Goal: Contribute content: Contribute content

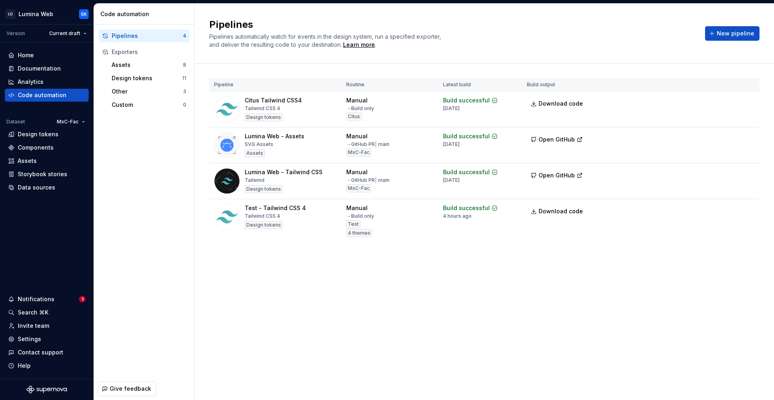
click at [29, 60] on div "Home" at bounding box center [47, 55] width 84 height 13
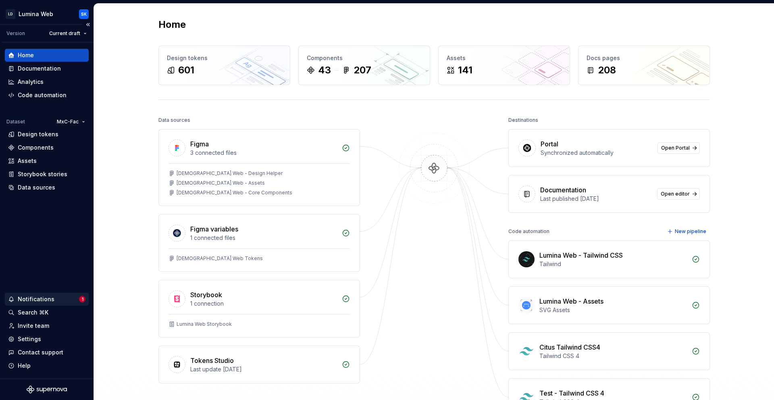
click at [63, 298] on div "Notifications" at bounding box center [43, 299] width 71 height 8
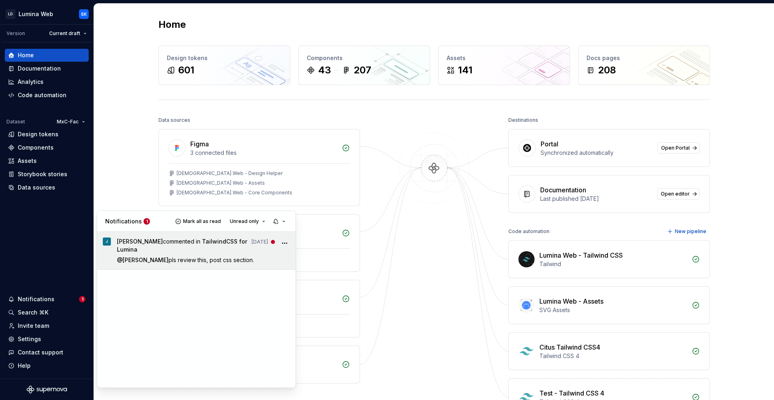
click at [286, 241] on icon "More" at bounding box center [284, 243] width 8 height 8
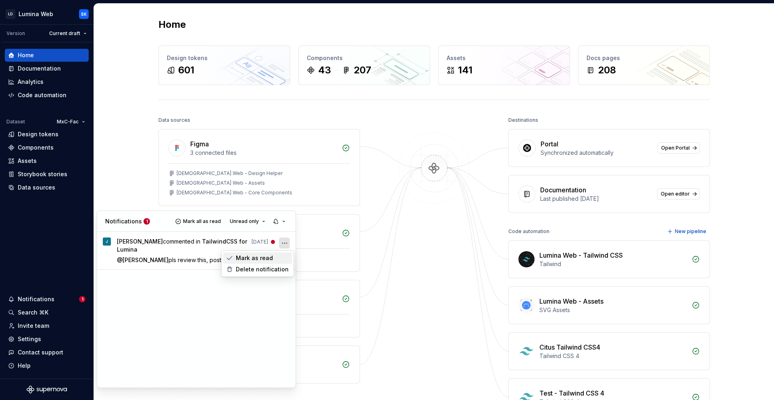
click at [264, 259] on span "Mark as read" at bounding box center [254, 258] width 37 height 8
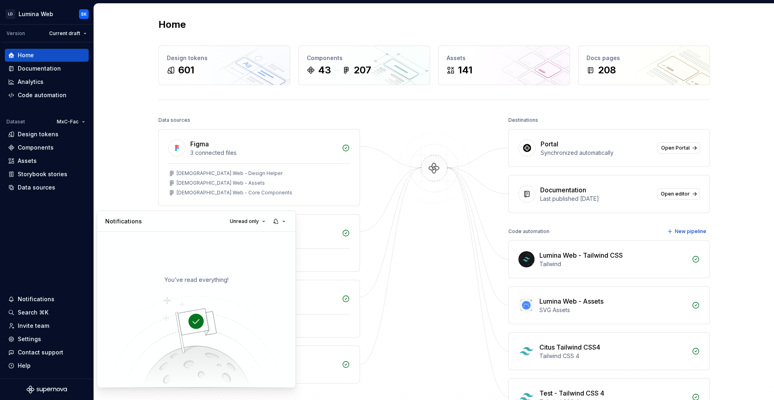
click at [118, 176] on html "LD Lumina Web SK Version Current draft Home Documentation Analytics Code automa…" at bounding box center [387, 200] width 774 height 400
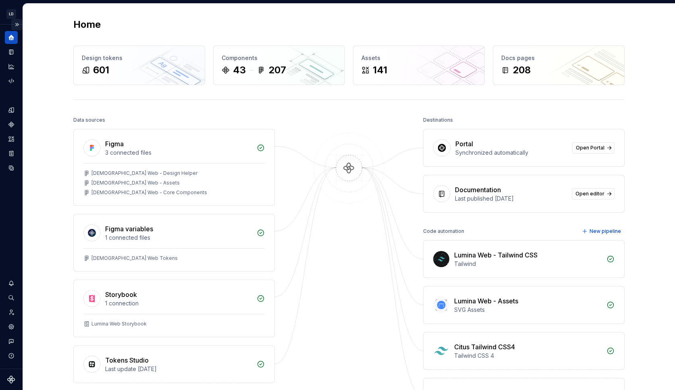
click at [13, 24] on button "Expand sidebar" at bounding box center [16, 24] width 11 height 11
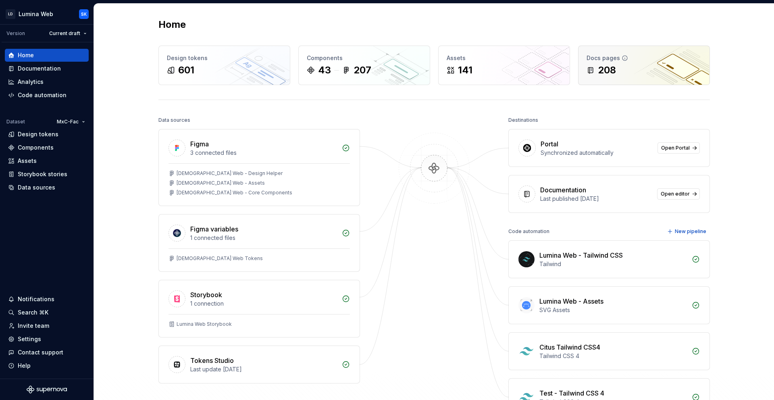
click at [642, 59] on div "Docs pages" at bounding box center [643, 58] width 115 height 8
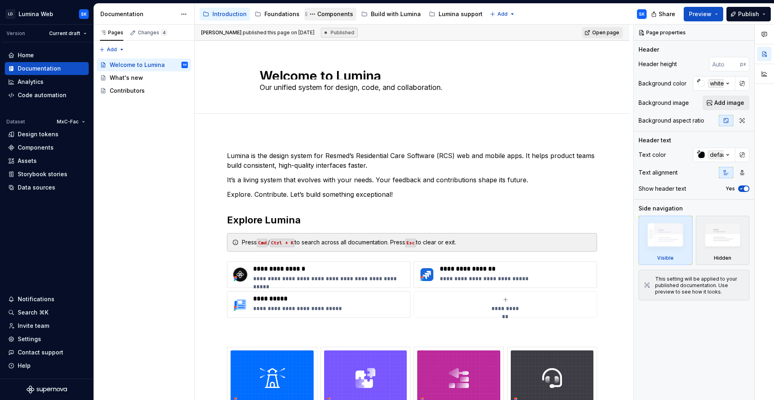
click at [322, 8] on div "Components" at bounding box center [330, 14] width 52 height 13
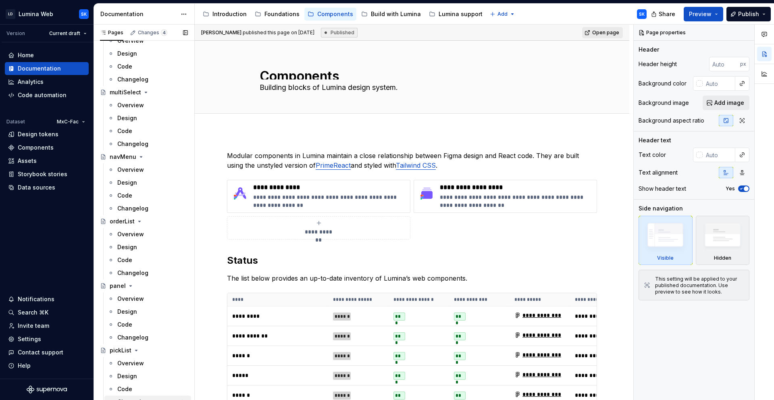
scroll to position [1462, 0]
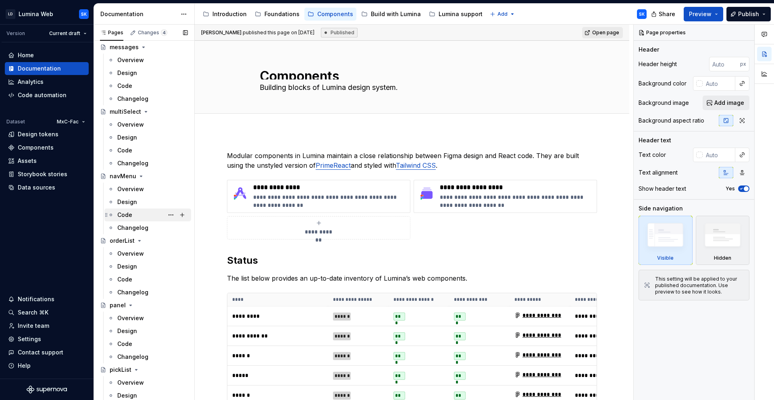
click at [137, 214] on div "Code" at bounding box center [152, 214] width 71 height 11
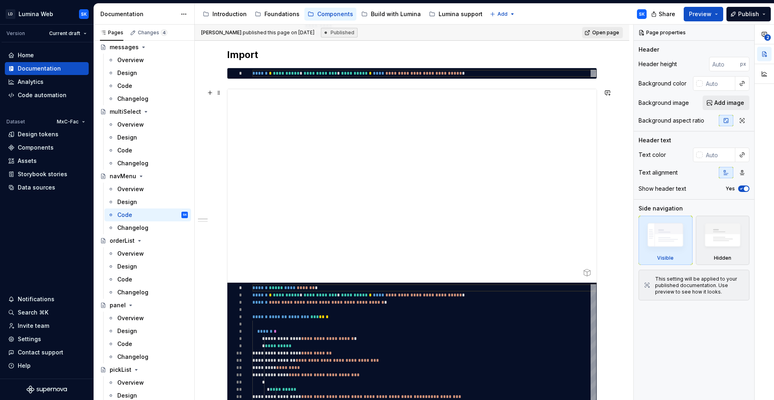
scroll to position [232, 0]
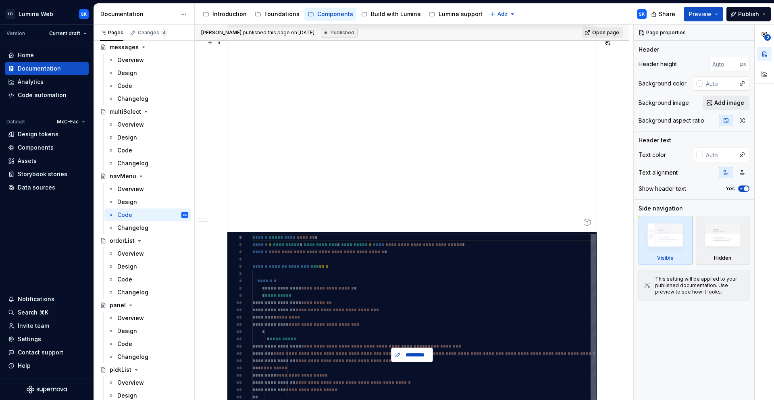
click at [417, 357] on span "*********" at bounding box center [415, 355] width 25 height 8
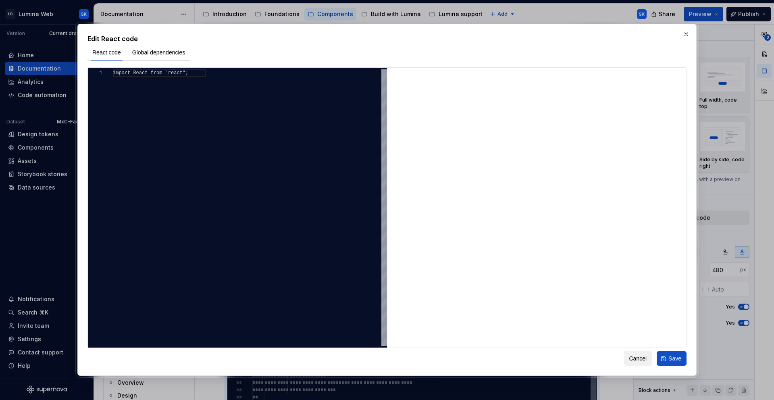
type textarea "*"
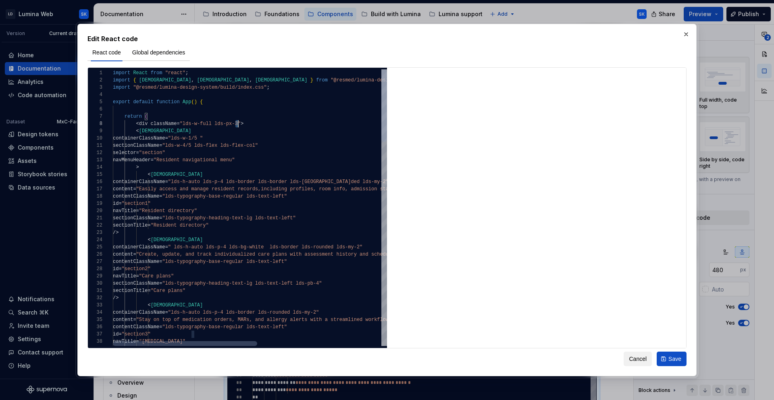
scroll to position [51, 125]
type textarea "**********"
drag, startPoint x: 221, startPoint y: 136, endPoint x: 226, endPoint y: 139, distance: 5.9
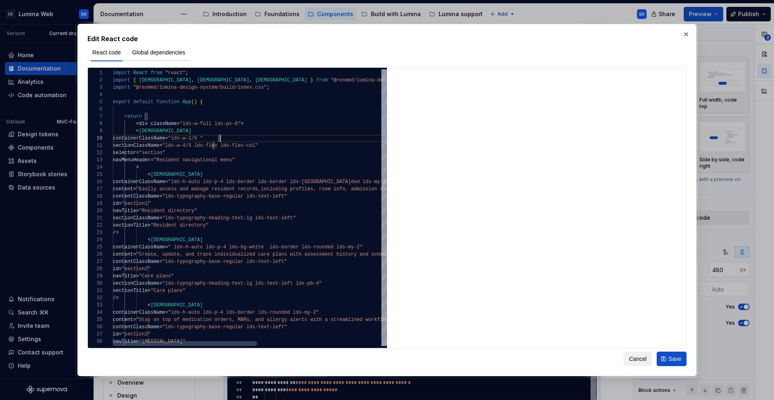
scroll to position [65, 111]
type textarea "*"
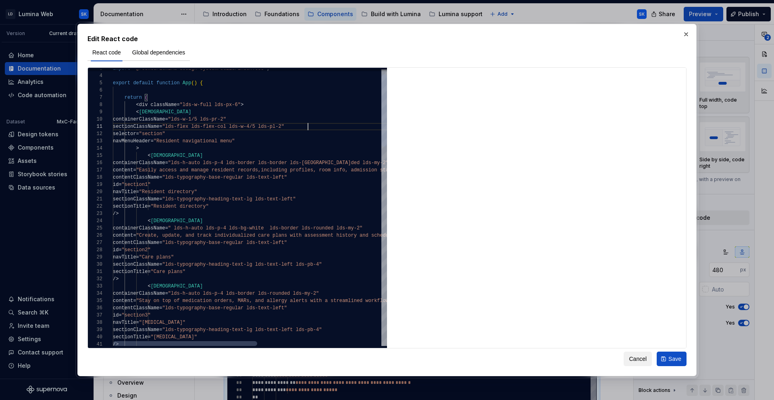
scroll to position [0, 195]
type textarea "**********"
click at [672, 361] on span "Save" at bounding box center [674, 359] width 13 height 8
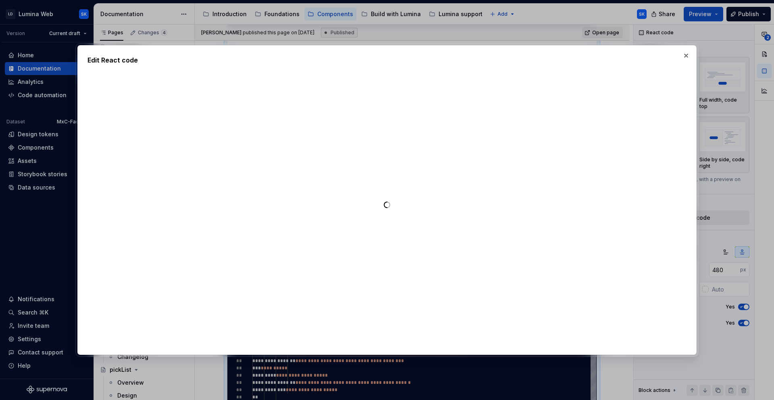
type textarea "*"
type textarea "**********"
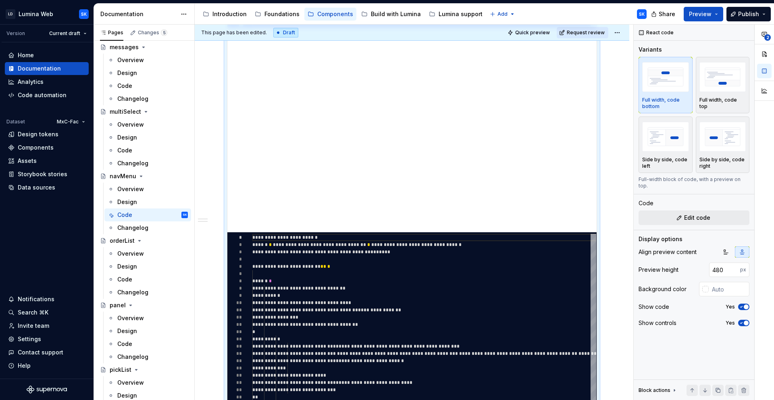
scroll to position [73, 0]
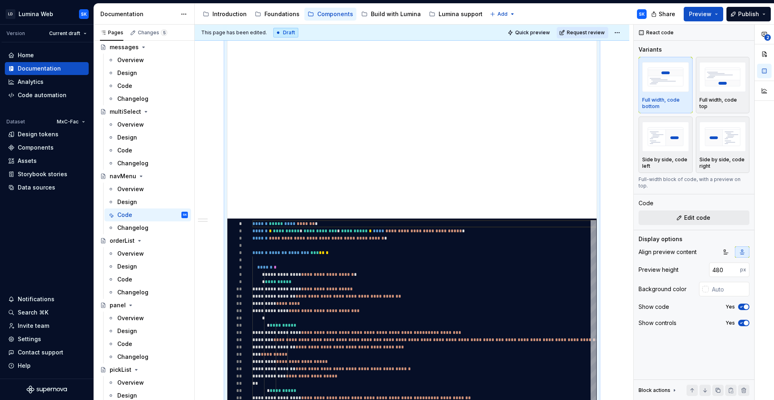
type textarea "*"
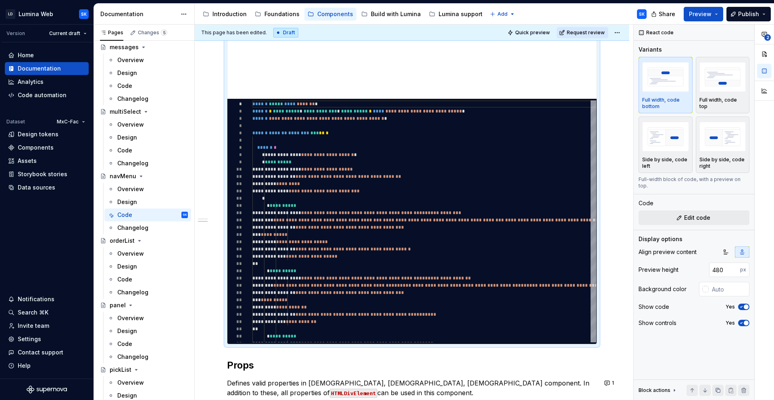
scroll to position [377, 0]
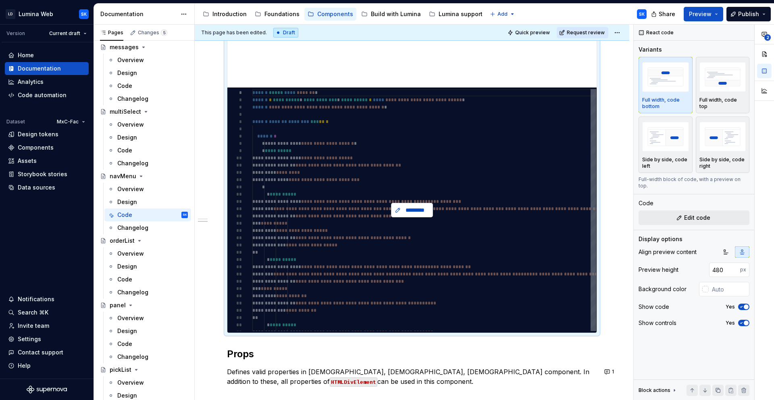
click at [411, 209] on span "*********" at bounding box center [415, 210] width 25 height 8
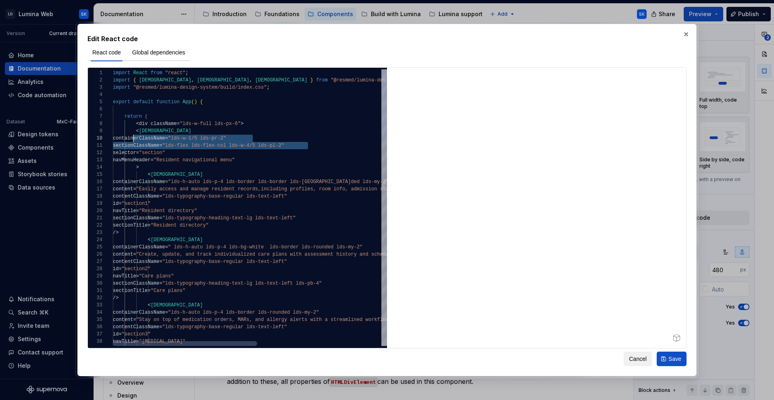
scroll to position [65, 23]
drag, startPoint x: 311, startPoint y: 147, endPoint x: 137, endPoint y: 138, distance: 174.7
type textarea "**********"
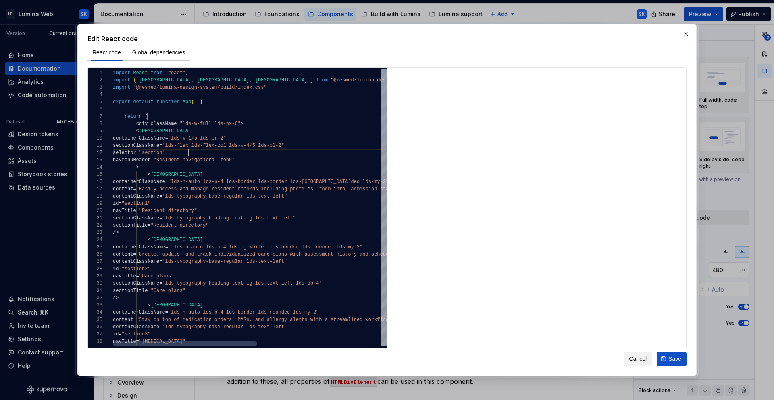
scroll to position [7, 76]
click at [636, 362] on span "Cancel" at bounding box center [638, 359] width 18 height 8
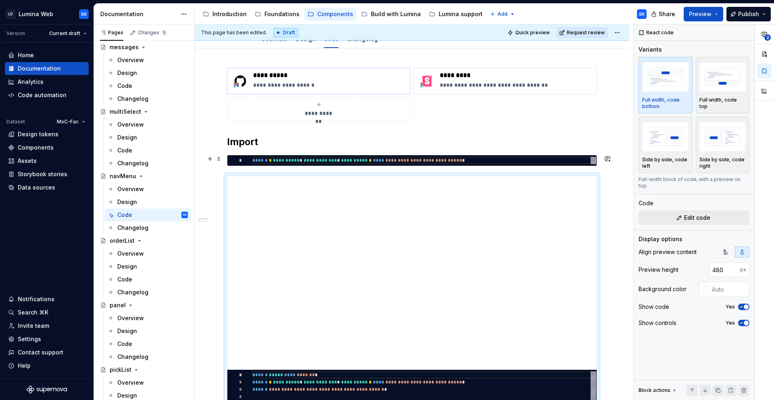
scroll to position [0, 0]
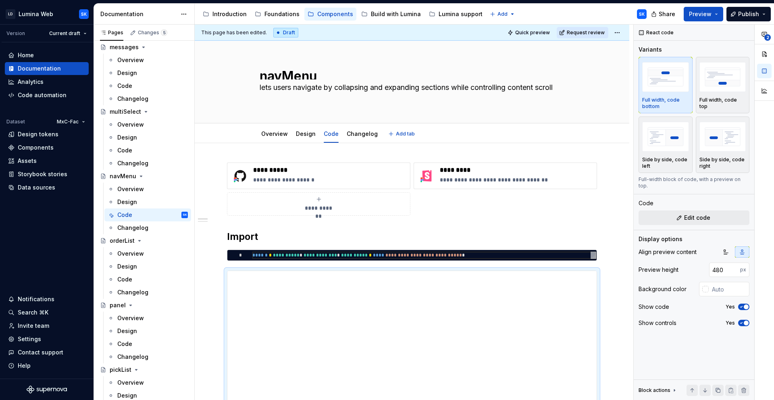
click at [272, 127] on html "LD Lumina Web SK Version Current draft Home Documentation Analytics Code automa…" at bounding box center [387, 200] width 774 height 400
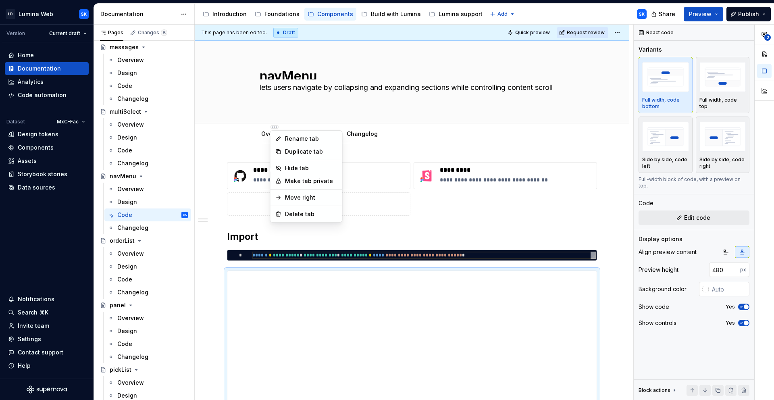
click at [258, 136] on html "LD Lumina Web SK Version Current draft Home Documentation Analytics Code automa…" at bounding box center [387, 200] width 774 height 400
click at [262, 133] on link "Overview" at bounding box center [274, 133] width 27 height 7
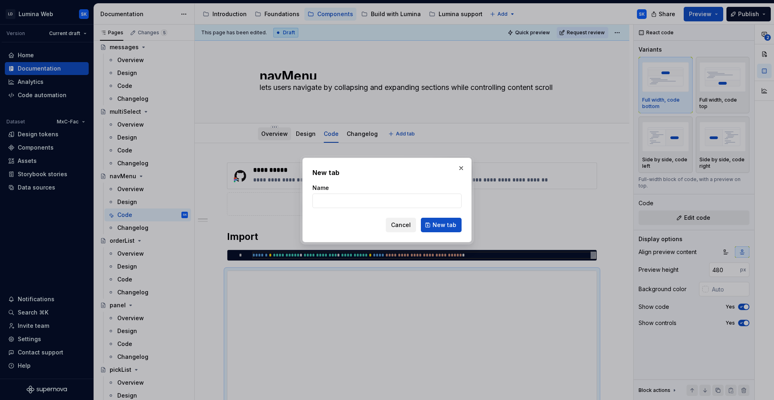
click at [415, 224] on button "Cancel" at bounding box center [401, 225] width 30 height 15
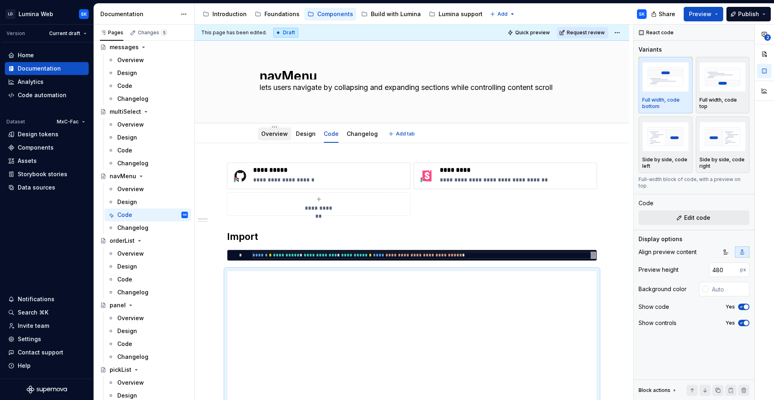
click at [272, 135] on link "Overview" at bounding box center [274, 133] width 27 height 7
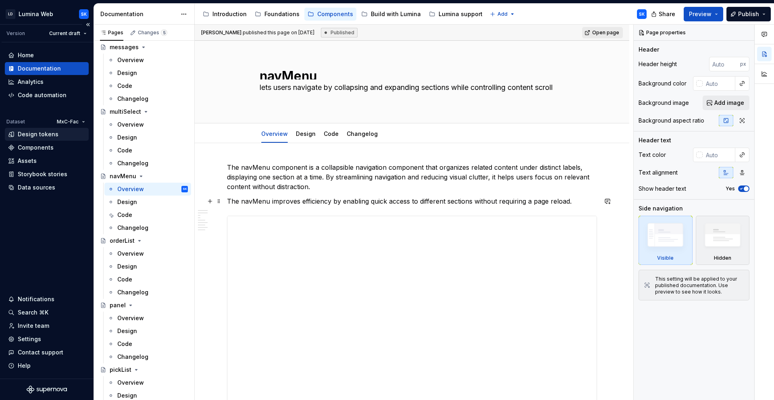
scroll to position [108, 0]
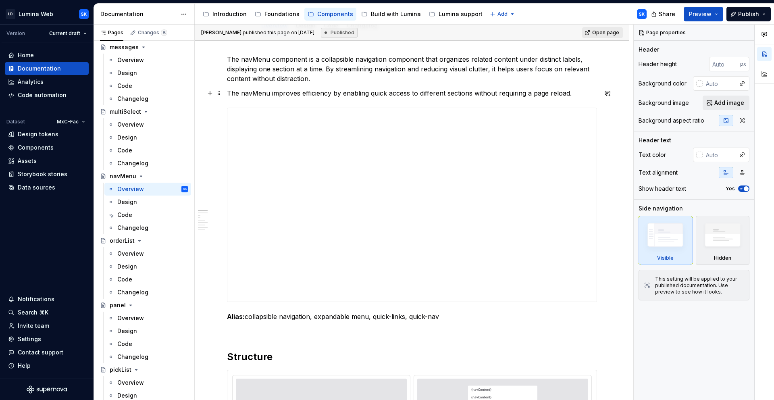
click at [251, 91] on p "The navMenu improves efficiency by enabling quick access to different sections …" at bounding box center [412, 93] width 370 height 10
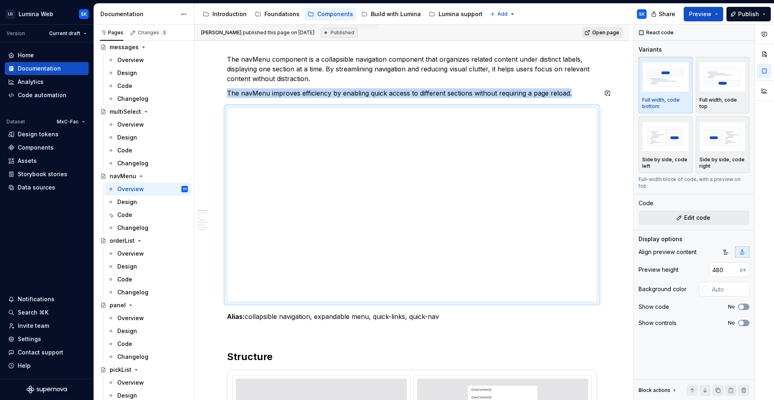
type textarea "*"
click at [711, 210] on button "Edit code" at bounding box center [693, 217] width 111 height 15
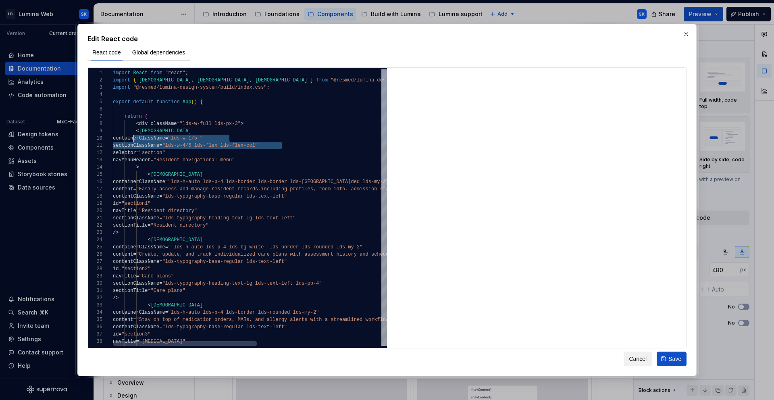
scroll to position [65, 23]
drag, startPoint x: 289, startPoint y: 146, endPoint x: 135, endPoint y: 141, distance: 153.6
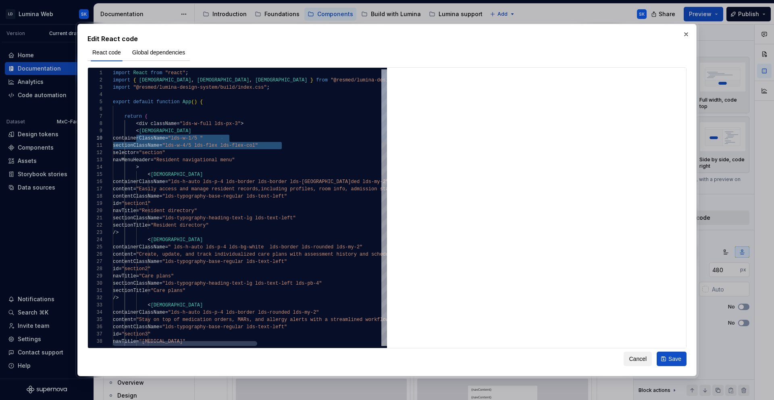
type textarea "**********"
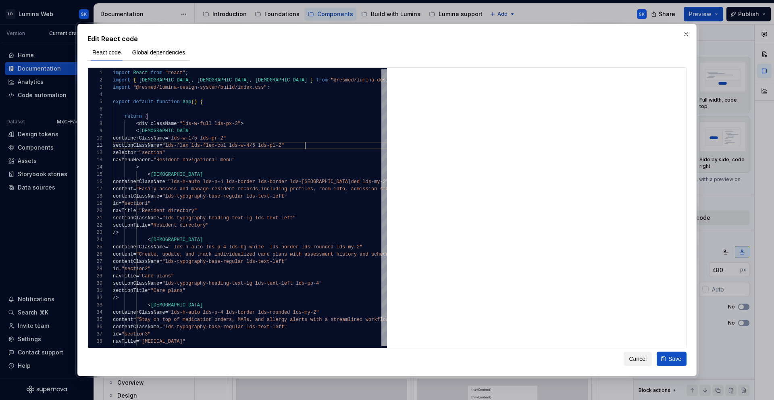
click at [677, 355] on span "Save" at bounding box center [674, 359] width 13 height 8
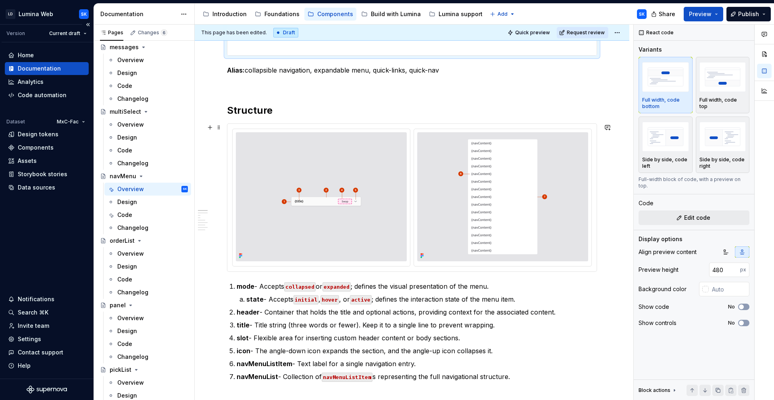
scroll to position [0, 0]
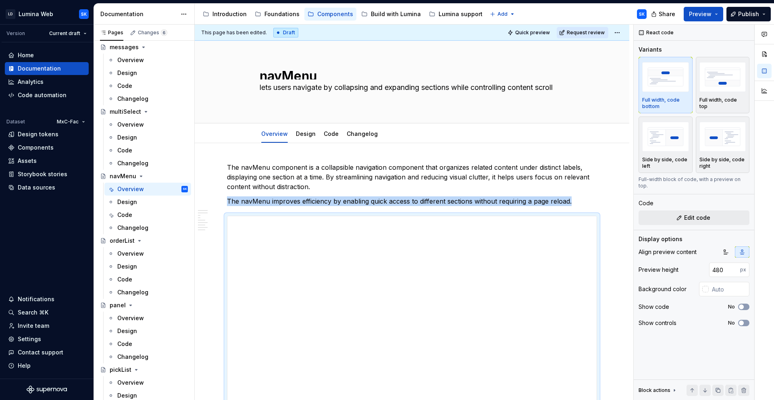
click at [618, 33] on html "LD Lumina Web SK Version Current draft Home Documentation Analytics Code automa…" at bounding box center [387, 200] width 774 height 400
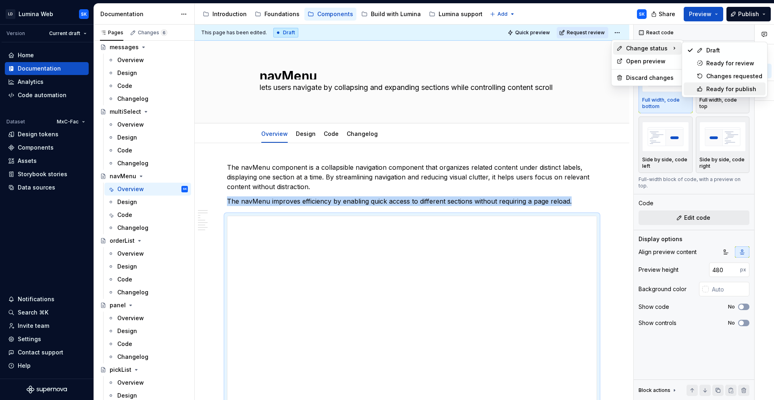
click at [743, 87] on div "Ready for publish" at bounding box center [734, 89] width 56 height 8
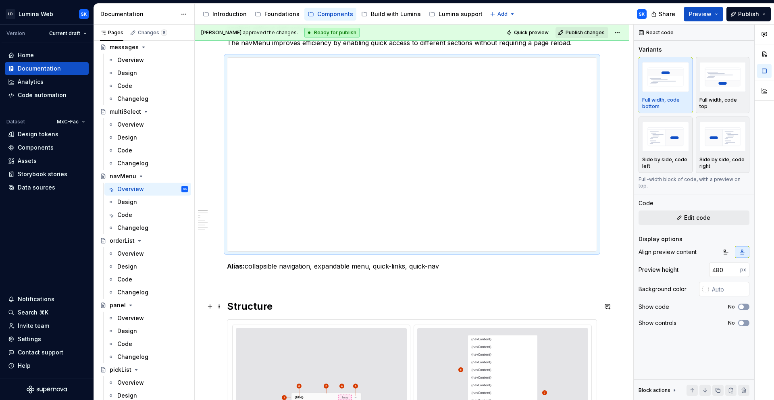
scroll to position [170, 0]
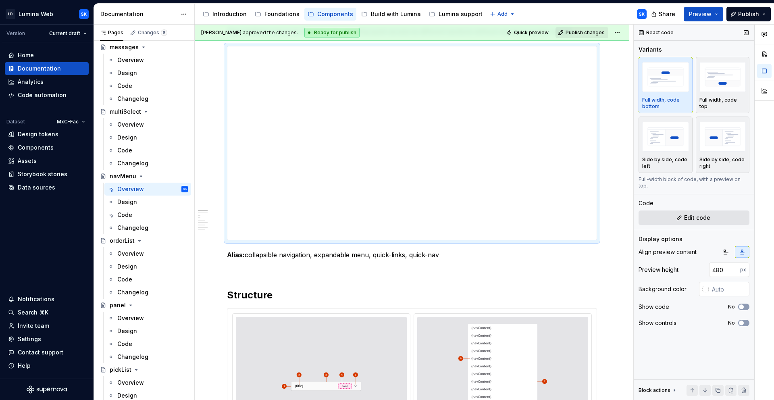
click at [704, 215] on span "Edit code" at bounding box center [697, 218] width 26 height 8
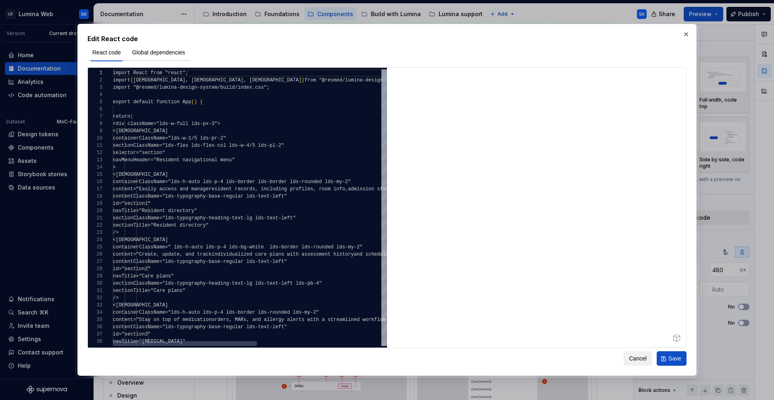
type textarea "*"
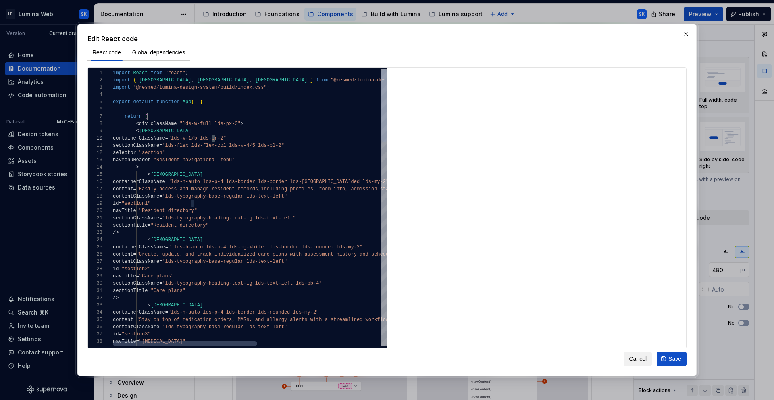
scroll to position [65, 99]
type textarea "**********"
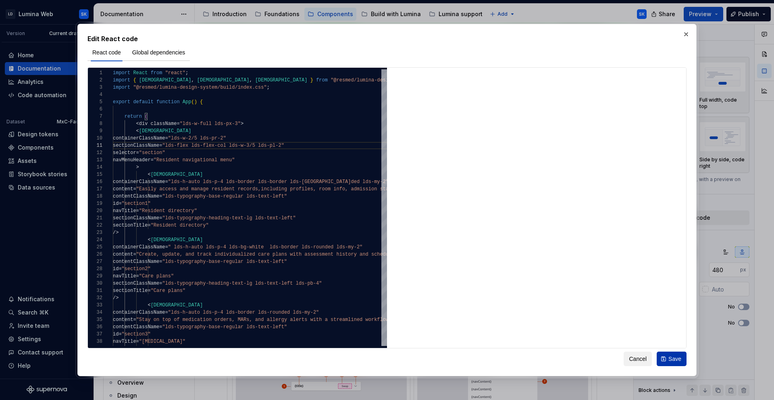
click at [679, 357] on span "Save" at bounding box center [674, 359] width 13 height 8
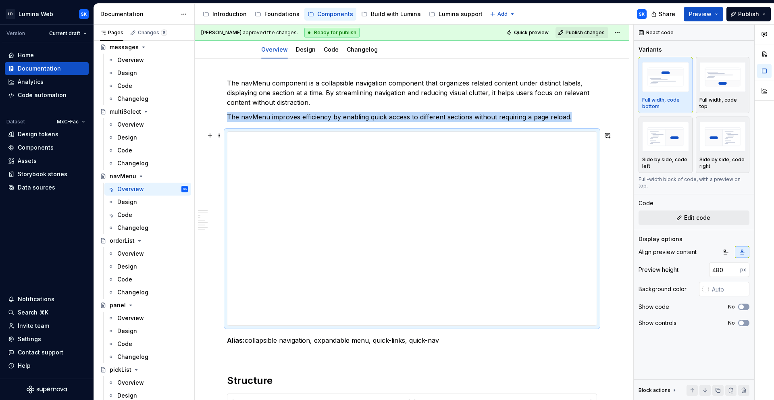
scroll to position [0, 0]
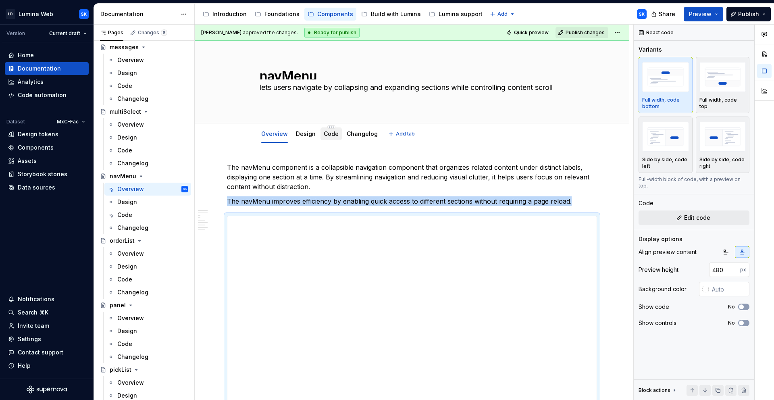
click at [334, 134] on link "Code" at bounding box center [331, 133] width 15 height 7
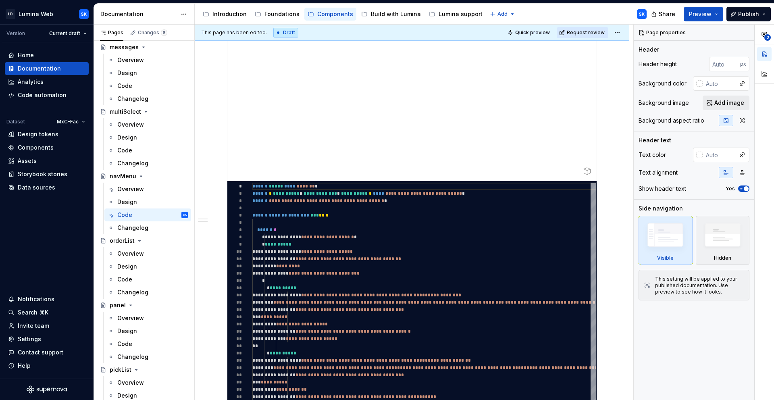
scroll to position [348, 0]
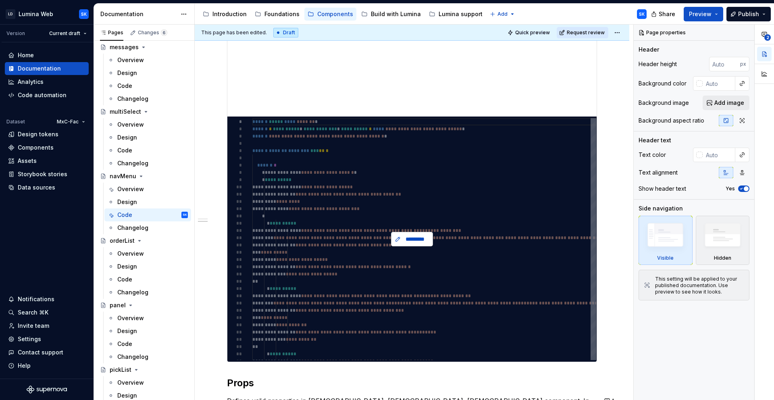
click at [413, 233] on button "*********" at bounding box center [412, 239] width 42 height 15
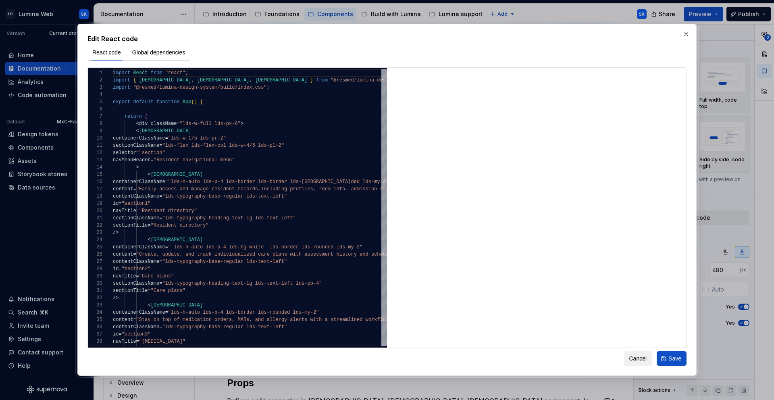
type textarea "*"
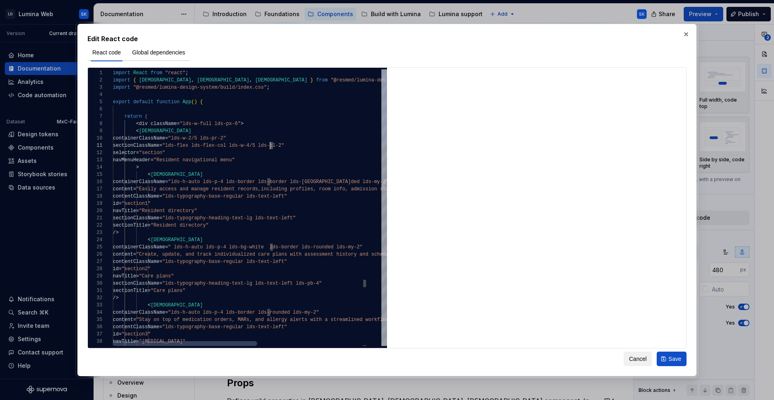
type textarea "**********"
click at [670, 359] on span "Save" at bounding box center [674, 359] width 13 height 8
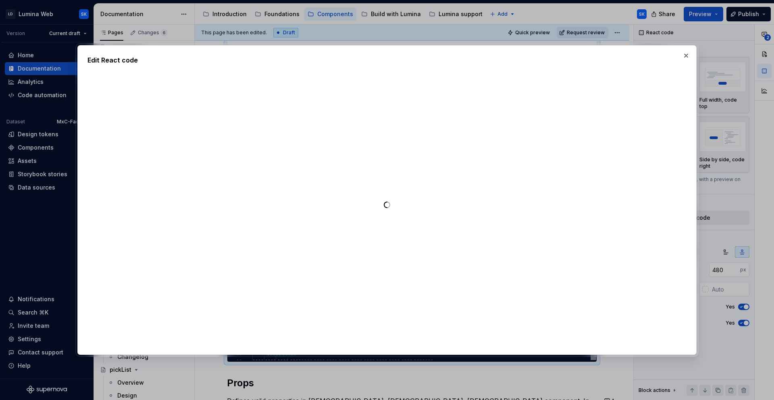
type textarea "*"
type textarea "**********"
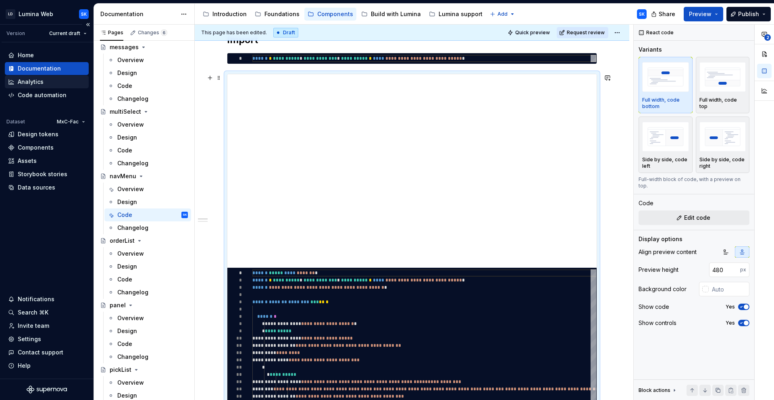
scroll to position [619, 0]
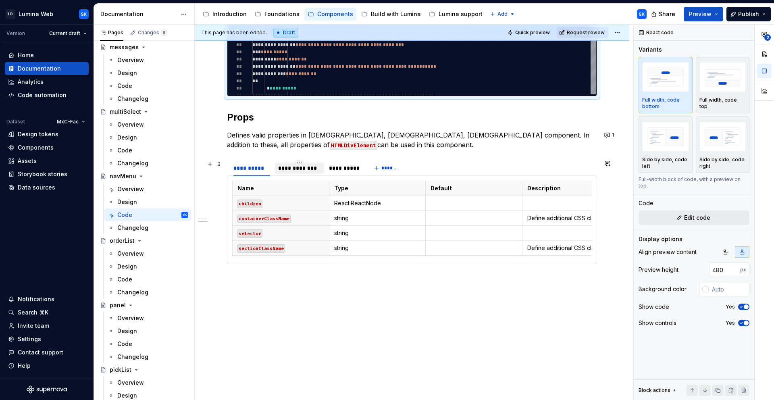
click at [305, 165] on div "**********" at bounding box center [299, 168] width 43 height 8
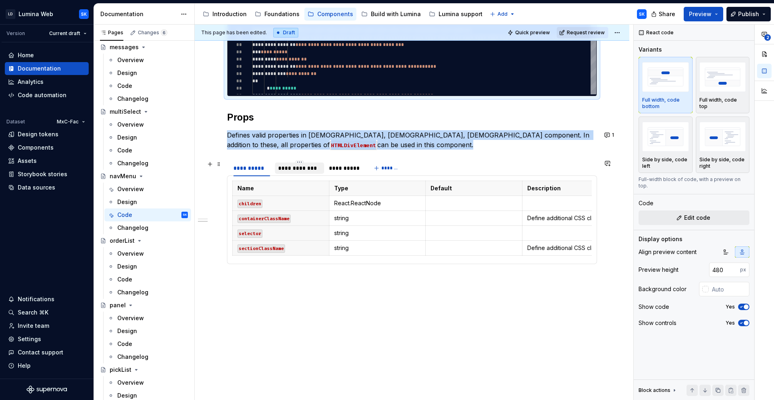
scroll to position [591, 0]
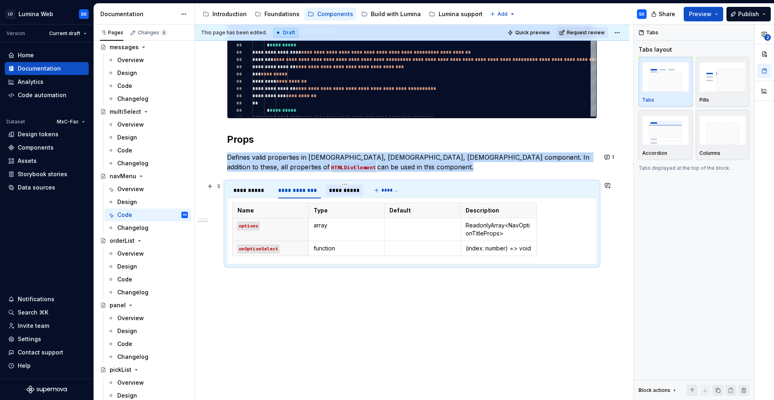
click at [349, 187] on div "**********" at bounding box center [344, 190] width 31 height 8
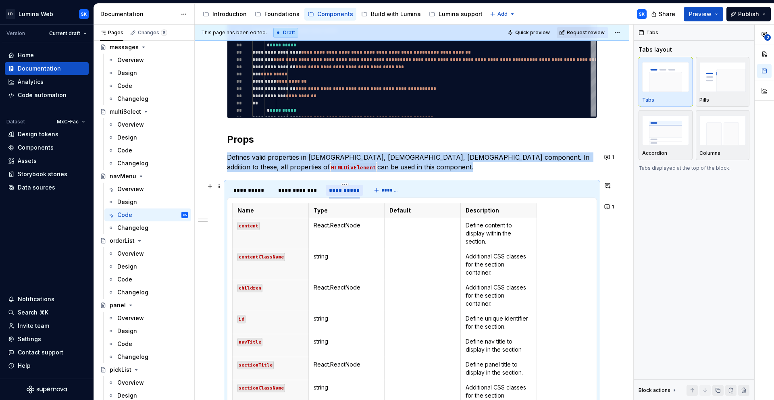
scroll to position [619, 0]
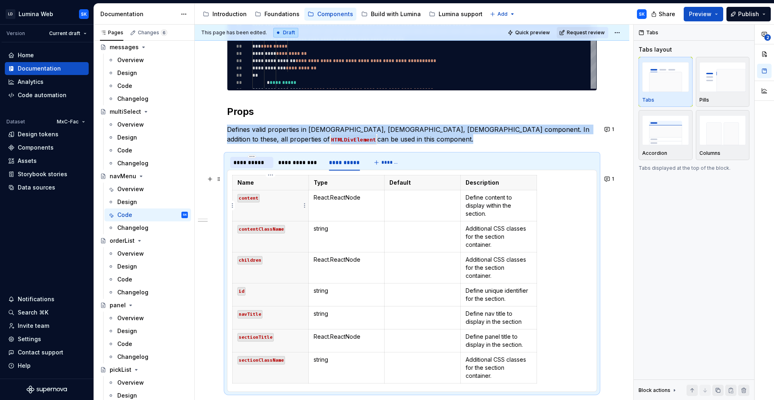
click at [255, 165] on div "**********" at bounding box center [251, 162] width 37 height 8
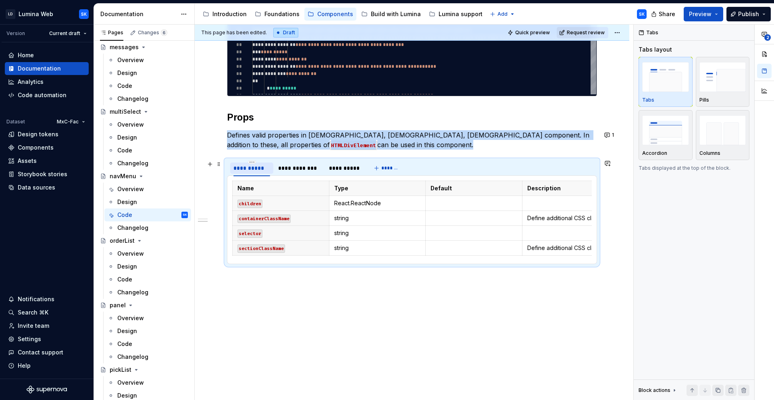
click at [245, 166] on div "**********" at bounding box center [251, 168] width 37 height 8
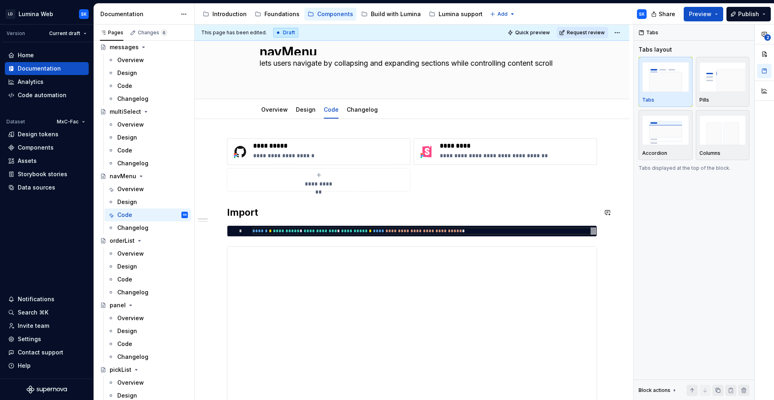
scroll to position [0, 0]
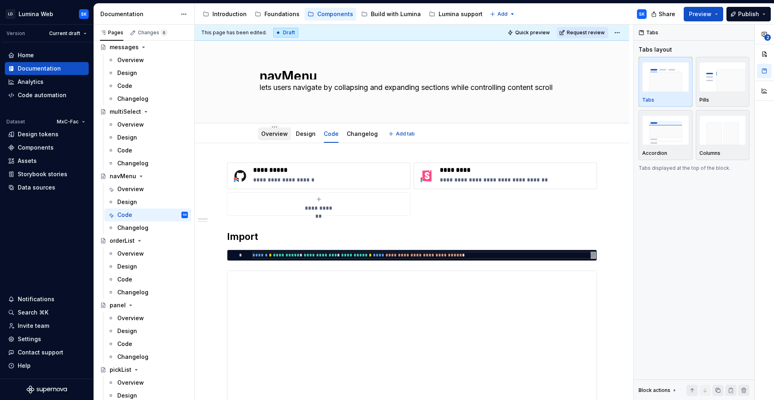
click at [263, 135] on link "Overview" at bounding box center [274, 133] width 27 height 7
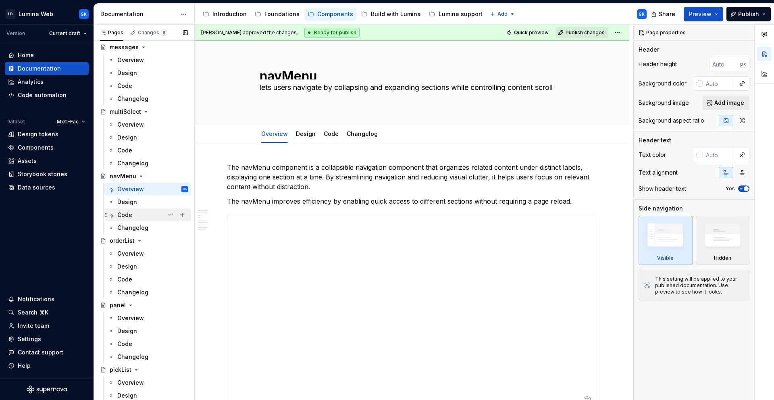
click at [131, 212] on div "Code" at bounding box center [124, 215] width 15 height 8
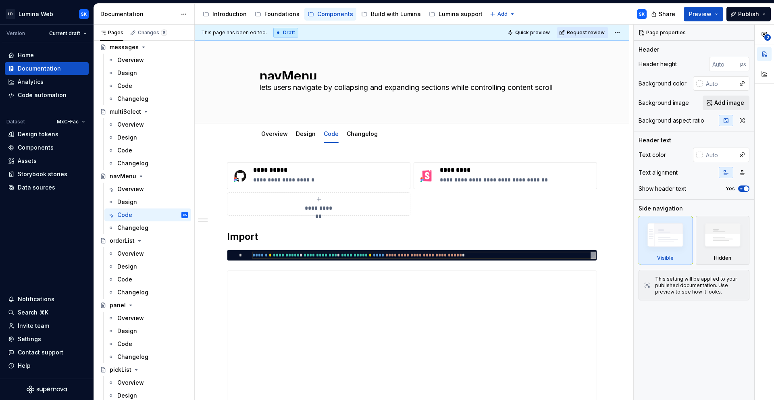
click at [615, 29] on html "LD Lumina Web SK Version Current draft Home Documentation Analytics Code automa…" at bounding box center [387, 200] width 774 height 400
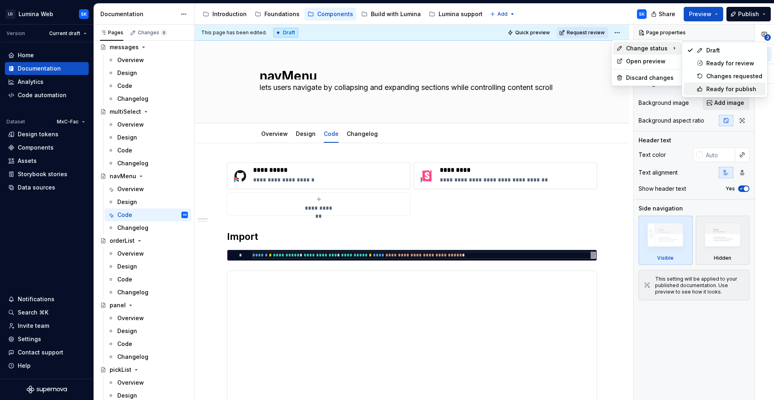
click at [724, 89] on div "Ready for publish" at bounding box center [734, 89] width 56 height 8
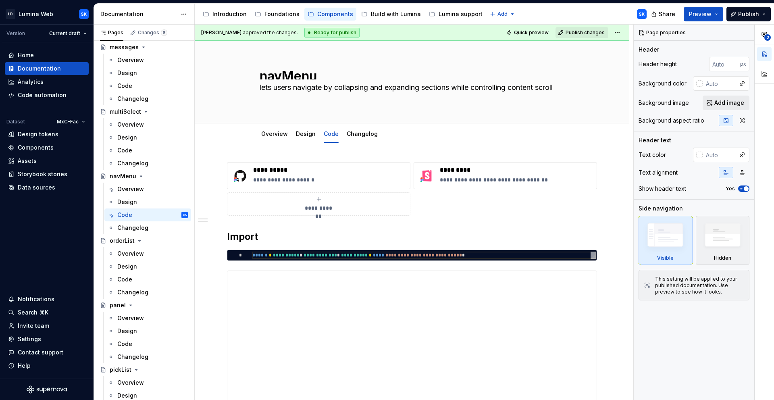
click at [565, 13] on div "Accessibility guide for tree Page tree. Navigate the tree with the arrow keys. …" at bounding box center [424, 14] width 458 height 21
click at [767, 37] on span "2" at bounding box center [767, 37] width 6 height 6
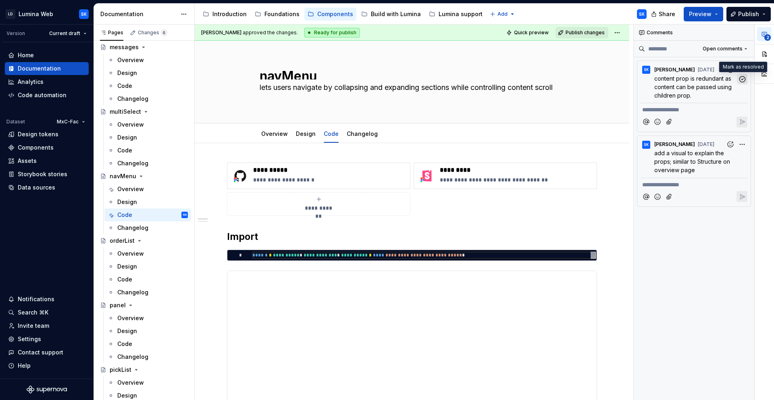
click at [746, 76] on button "button" at bounding box center [742, 79] width 10 height 10
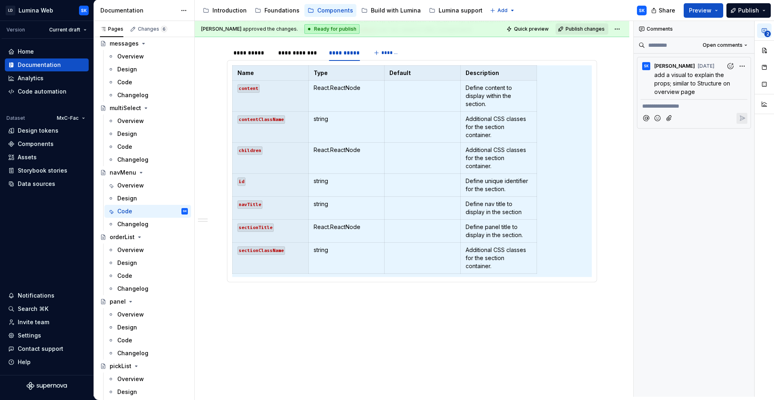
scroll to position [729, 0]
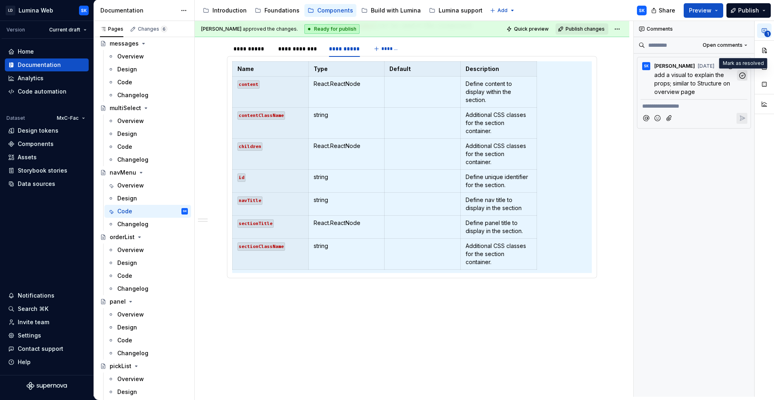
click at [741, 73] on icon "button" at bounding box center [742, 76] width 8 height 8
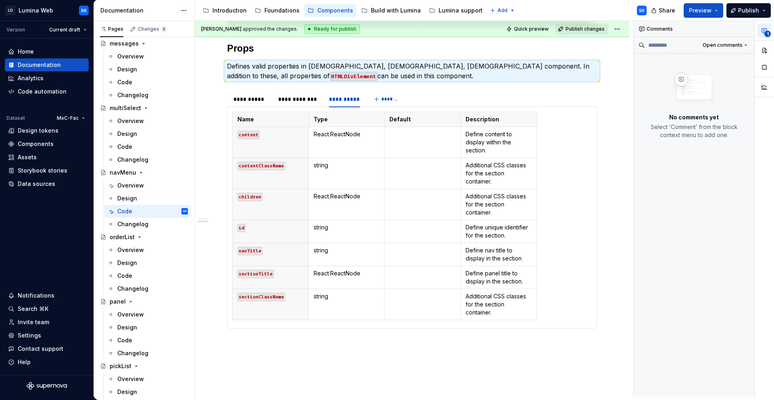
scroll to position [678, 0]
click at [135, 33] on div "Changes 6" at bounding box center [149, 28] width 44 height 11
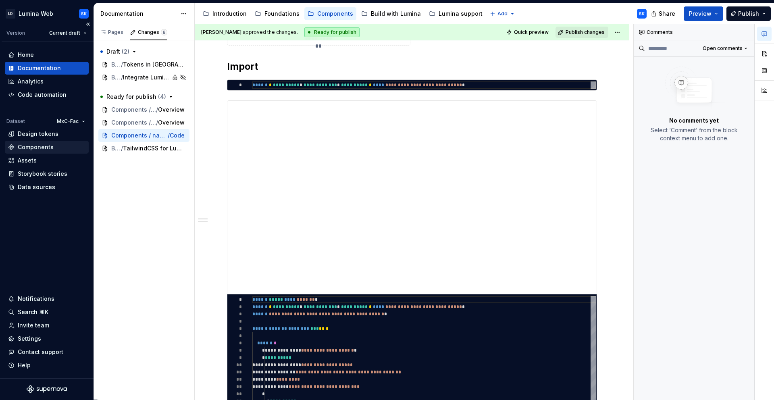
scroll to position [0, 0]
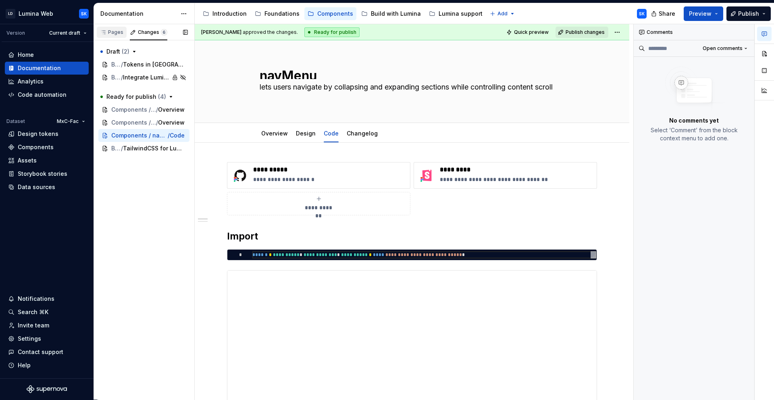
click at [108, 32] on div "Pages" at bounding box center [111, 32] width 23 height 6
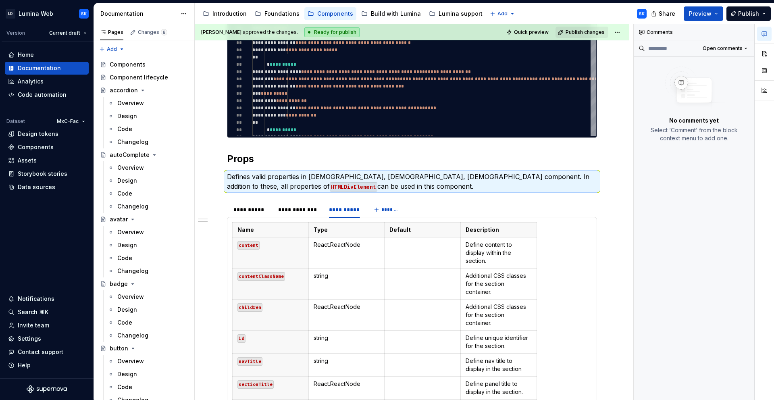
scroll to position [544, 0]
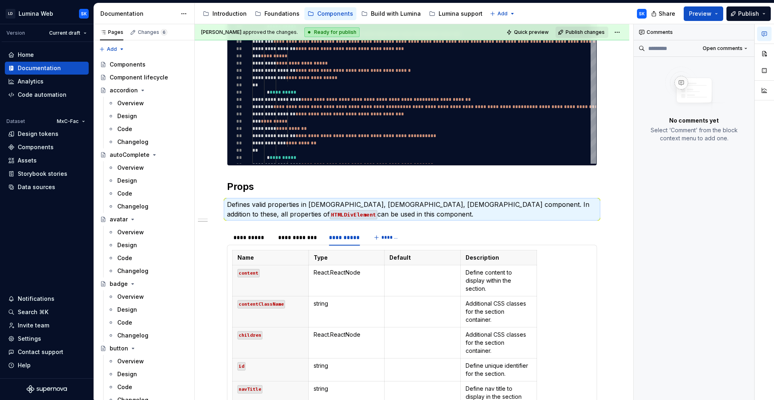
click at [373, 215] on p "Defines valid properties in [DEMOGRAPHIC_DATA], [DEMOGRAPHIC_DATA], [DEMOGRAPHI…" at bounding box center [412, 208] width 370 height 19
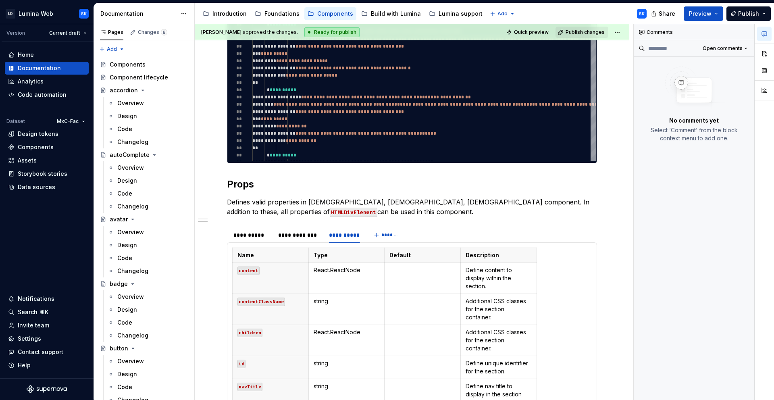
scroll to position [568, 0]
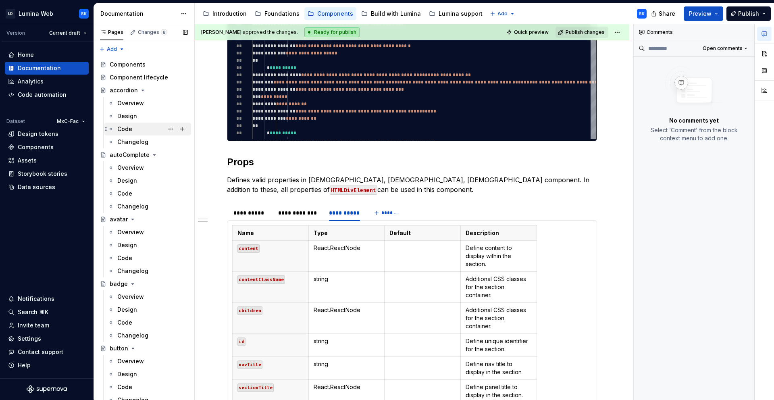
click at [133, 131] on div "Code" at bounding box center [152, 128] width 71 height 11
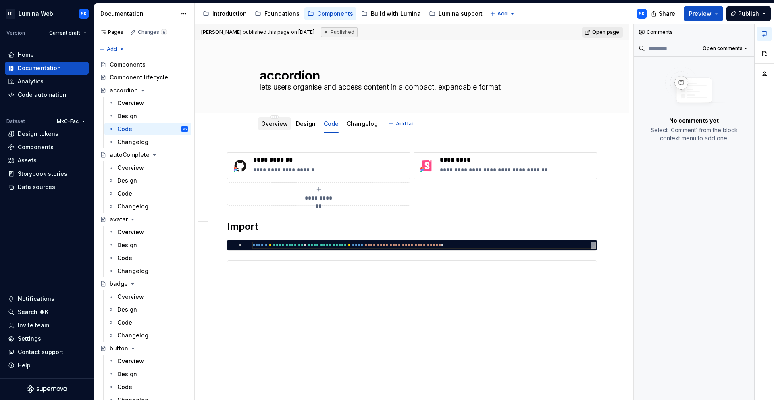
click at [268, 122] on link "Overview" at bounding box center [274, 123] width 27 height 7
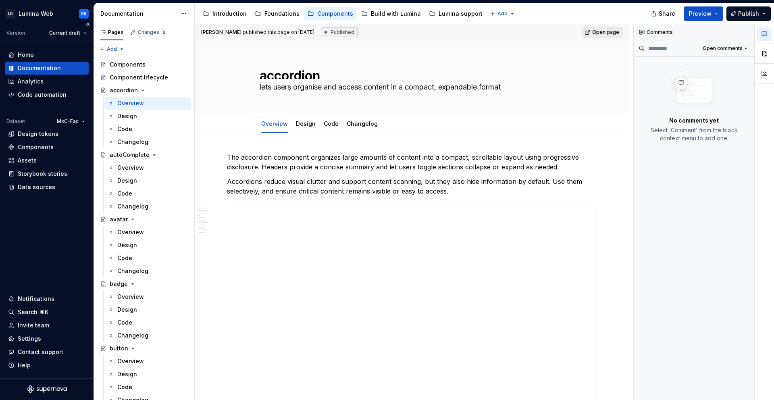
type textarea "*"
